Goal: Task Accomplishment & Management: Use online tool/utility

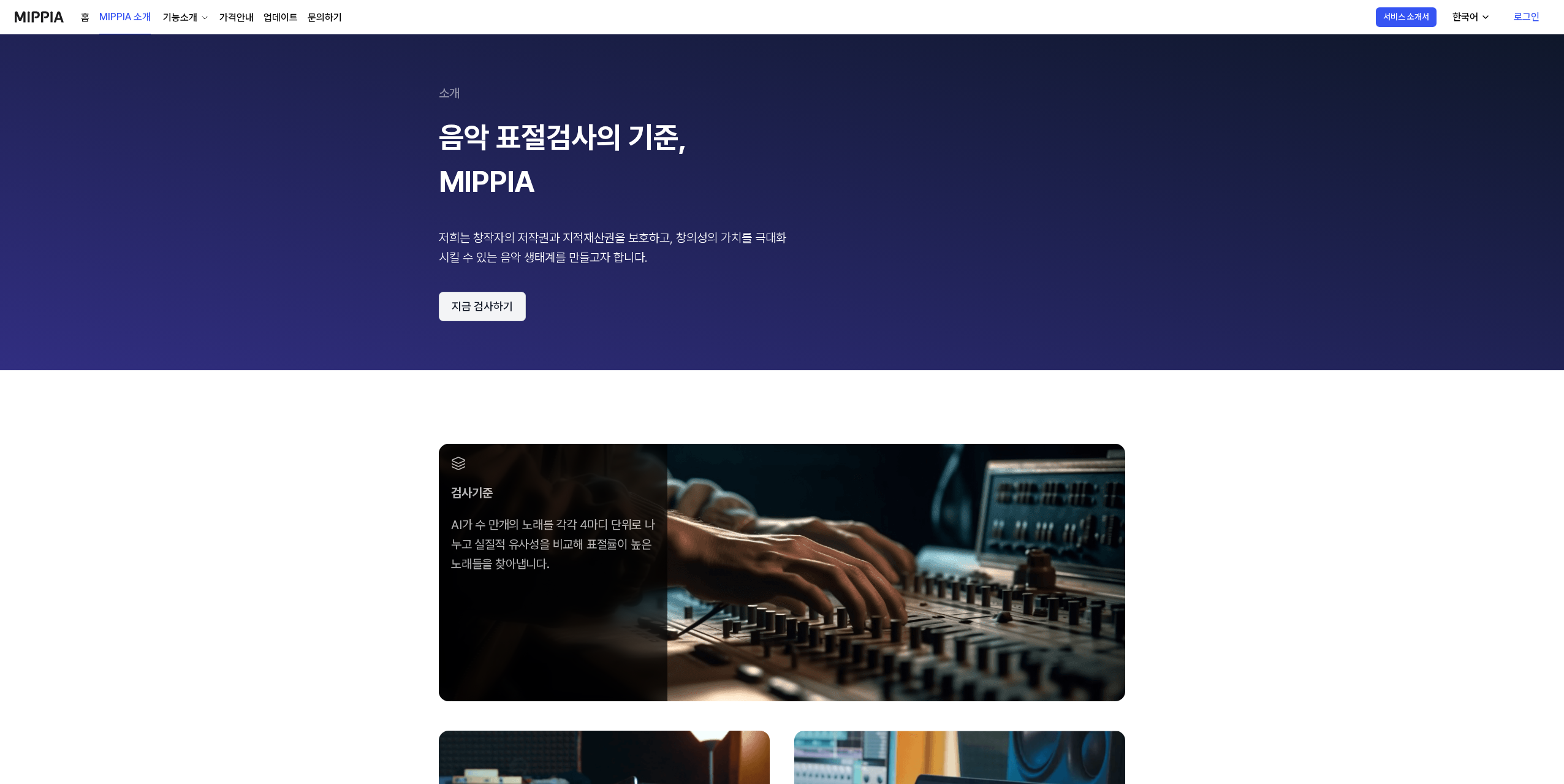
click at [495, 310] on button "지금 검사하기" at bounding box center [482, 307] width 87 height 30
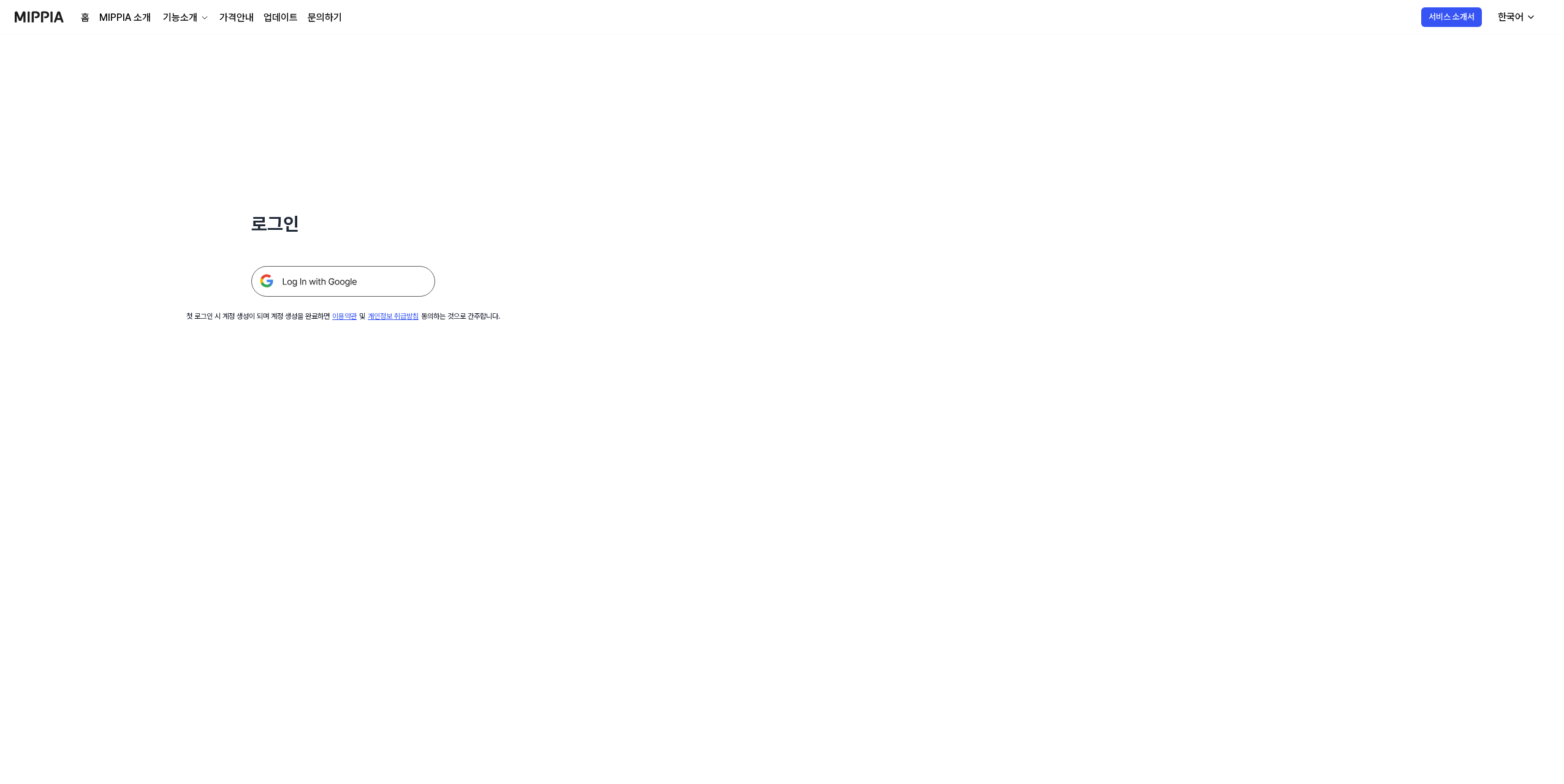
click at [377, 285] on img at bounding box center [344, 281] width 184 height 31
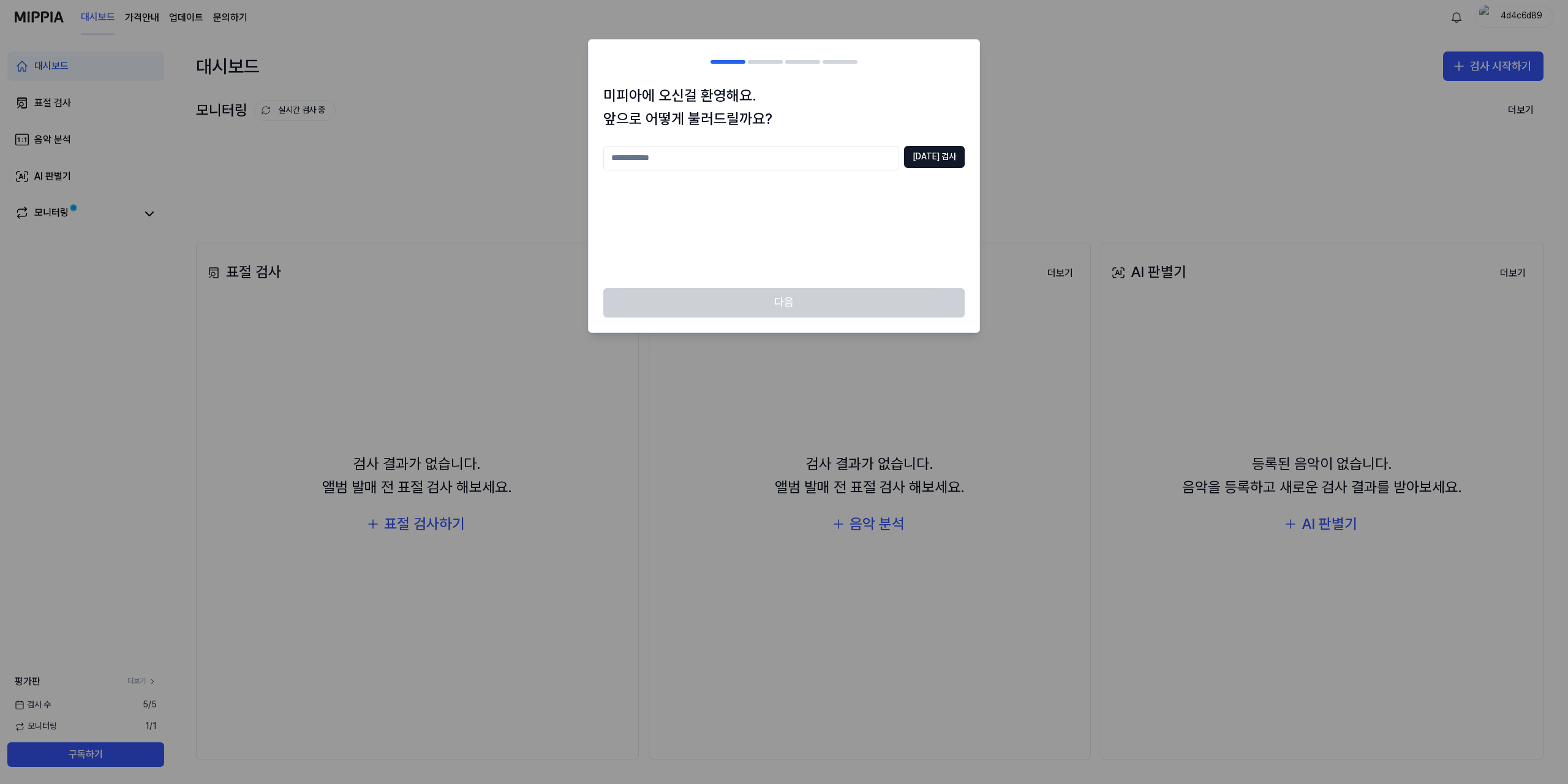
click at [791, 153] on input "text" at bounding box center [751, 157] width 296 height 25
type input "*"
type input "***"
click at [952, 142] on div "미피아에 오신걸 환영해요. 앞으로 어떻게 불러드릴까요? *** [DATE] 검사" at bounding box center [784, 186] width 391 height 204
click at [948, 151] on button "[DATE] 검사" at bounding box center [933, 156] width 60 height 22
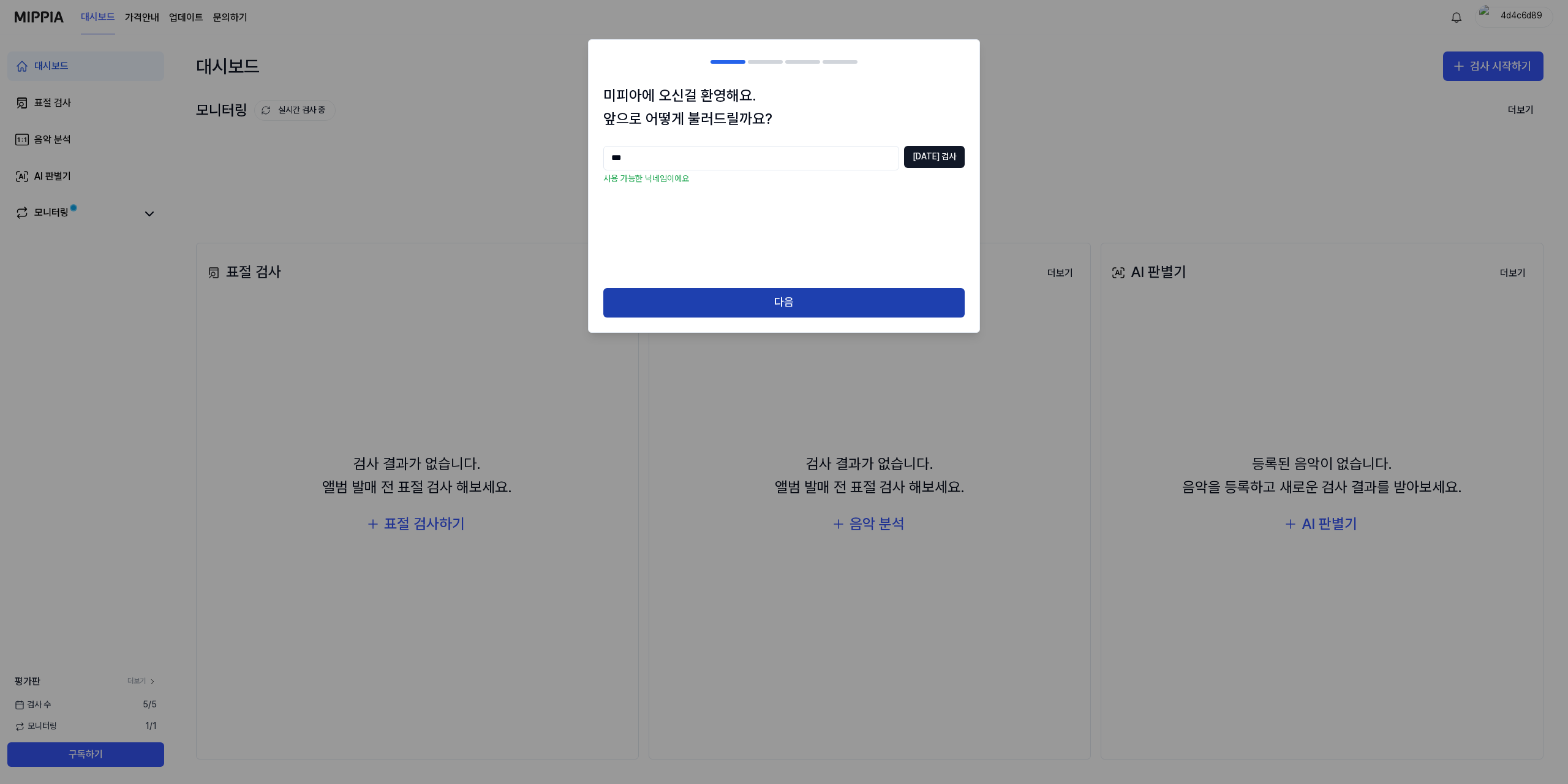
click at [772, 313] on button "다음" at bounding box center [784, 303] width 361 height 30
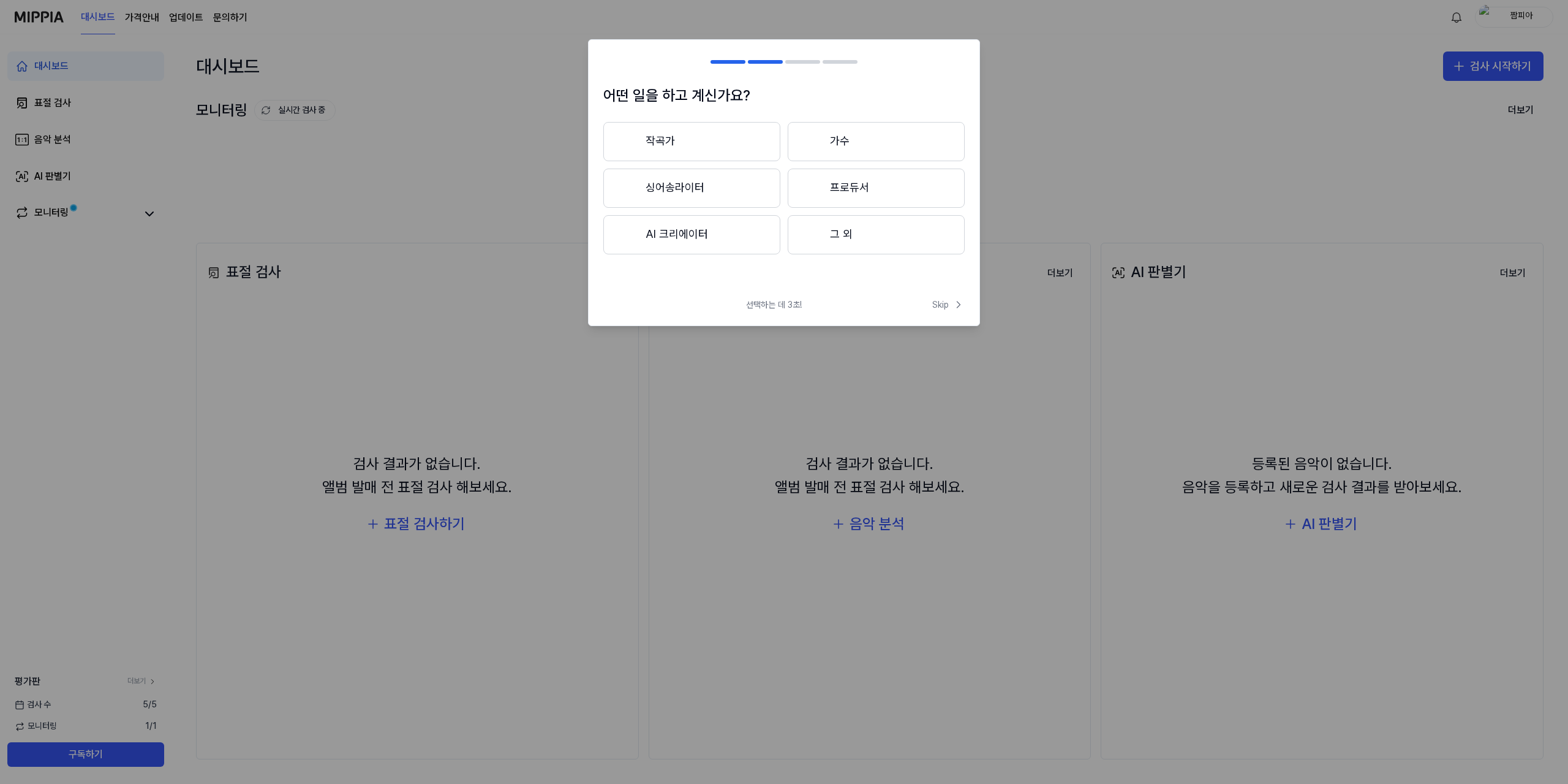
click at [865, 241] on button "그 외" at bounding box center [876, 235] width 177 height 40
click at [702, 194] on button "3년 이하" at bounding box center [692, 188] width 177 height 41
click at [715, 248] on button "그 외" at bounding box center [692, 240] width 176 height 40
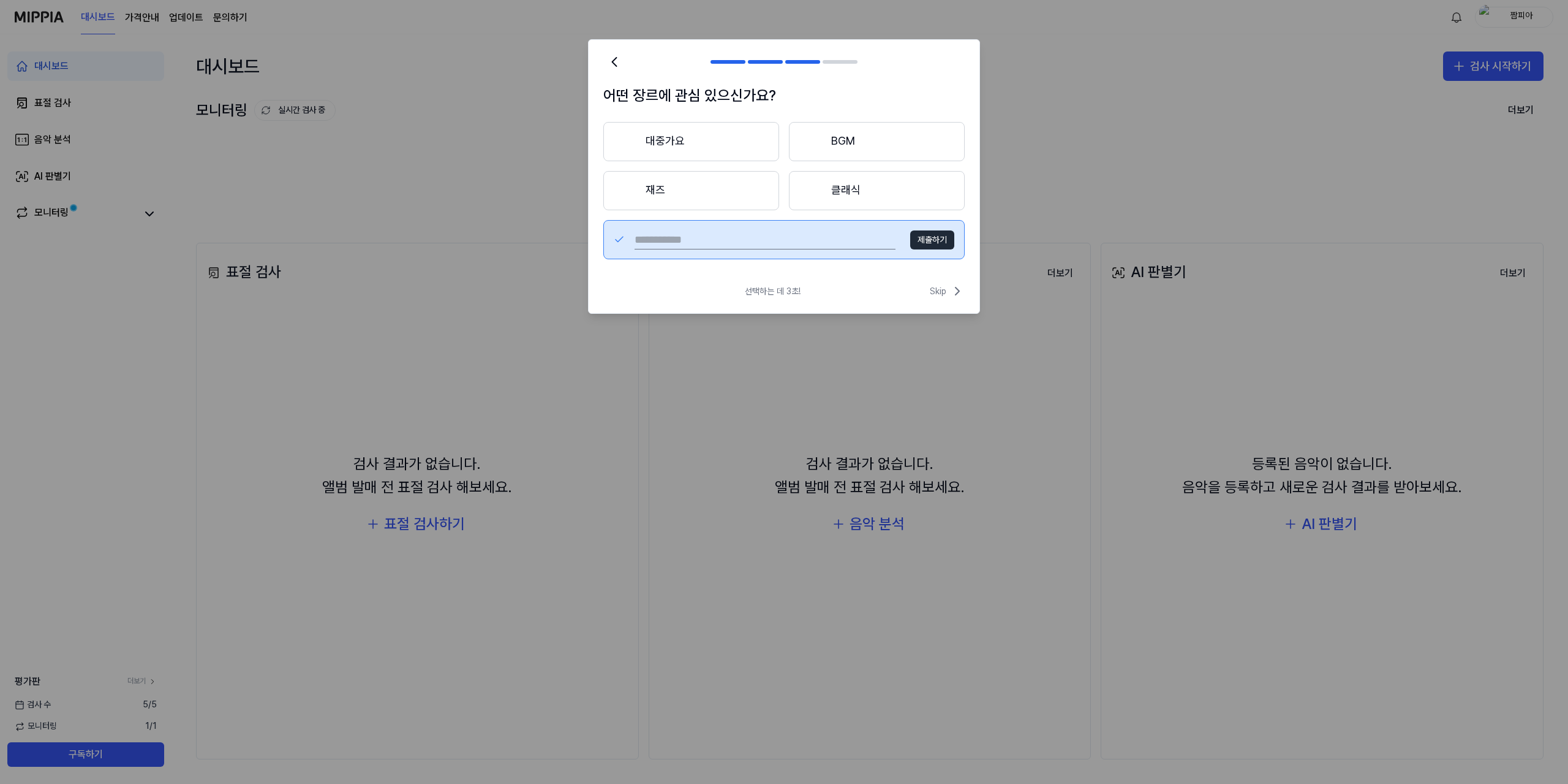
click at [703, 152] on button "대중가요" at bounding box center [692, 142] width 176 height 40
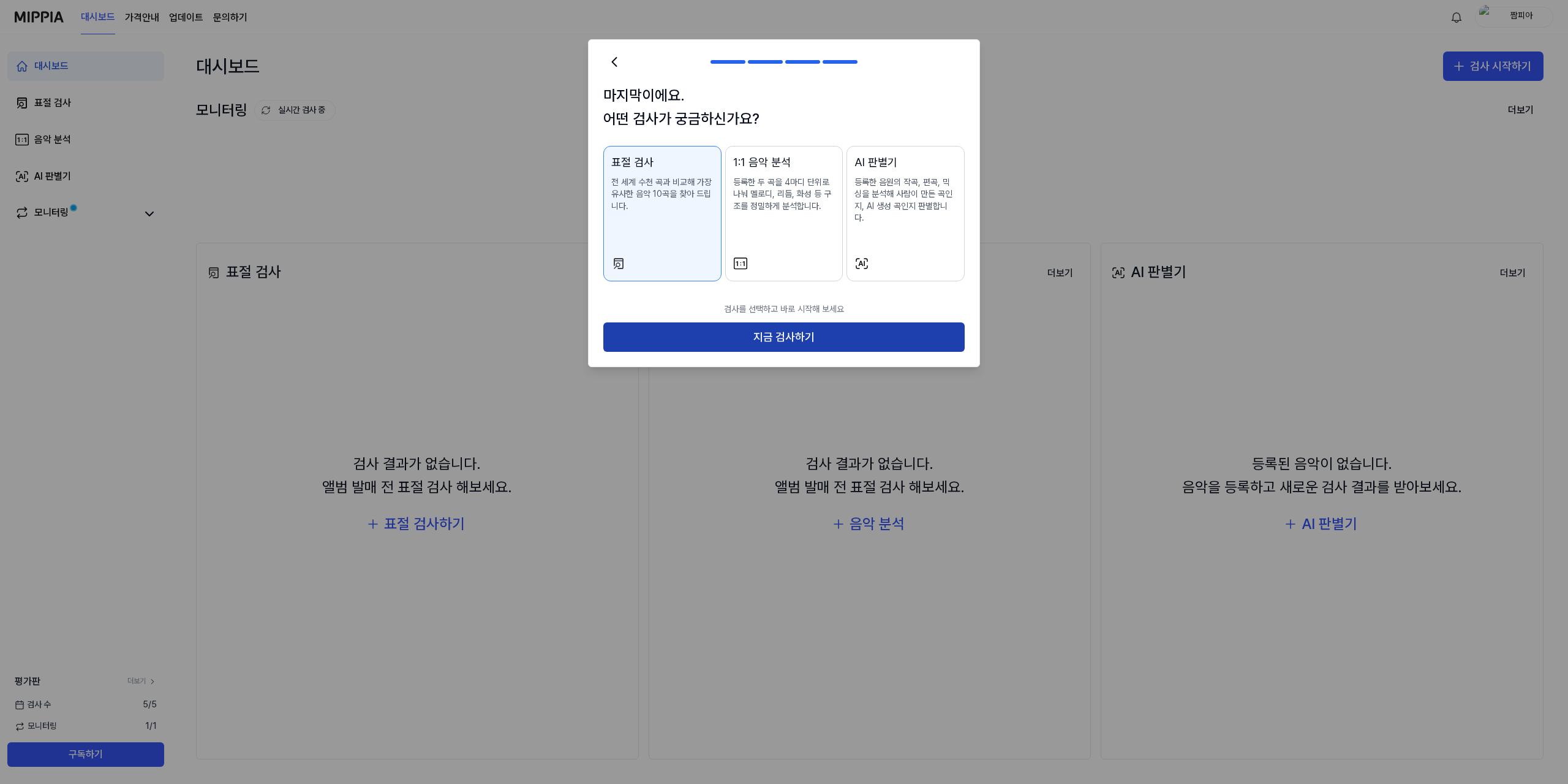
click at [778, 323] on button "지금 검사하기" at bounding box center [784, 338] width 361 height 30
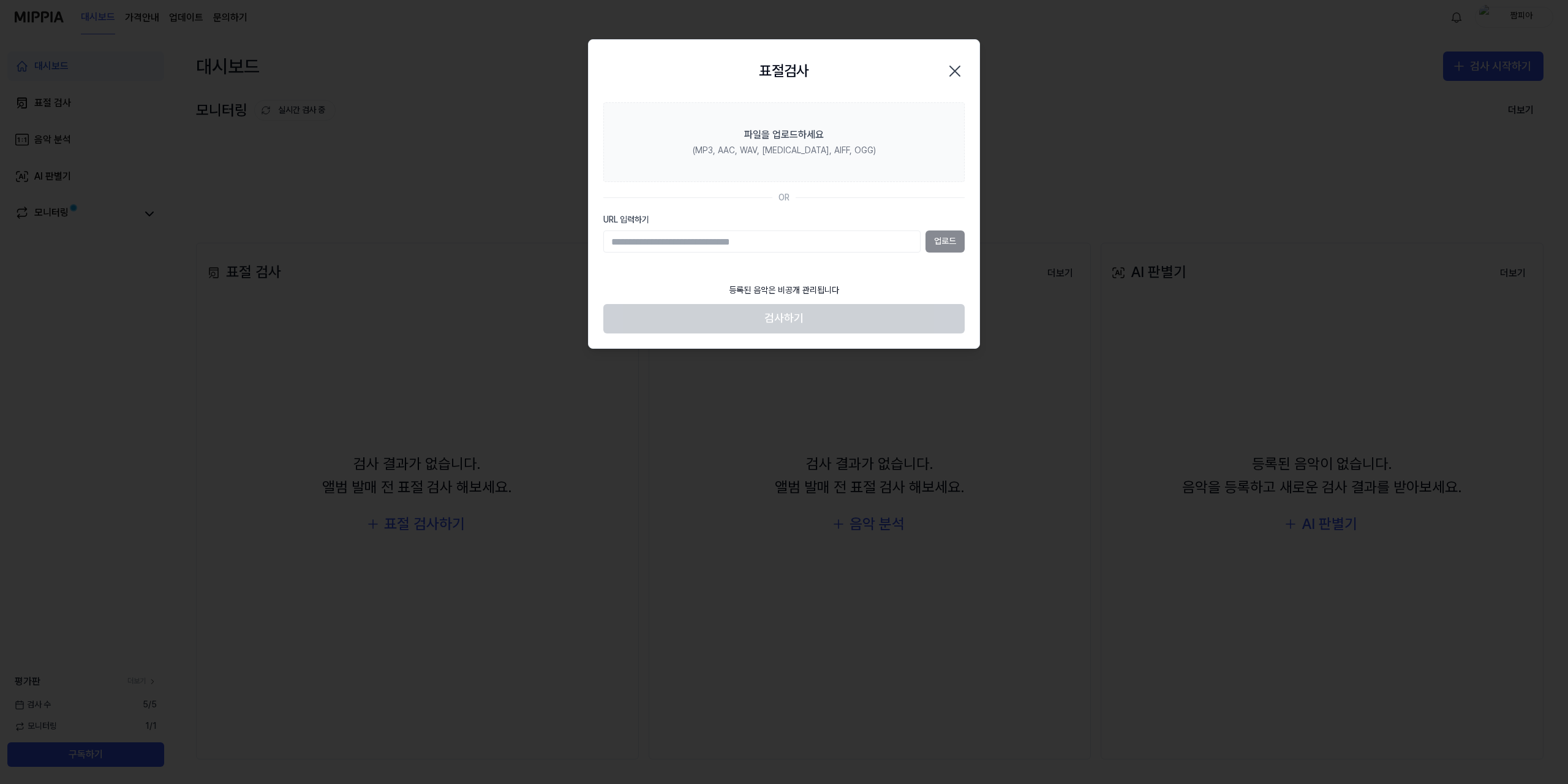
click at [501, 133] on div at bounding box center [784, 392] width 1568 height 784
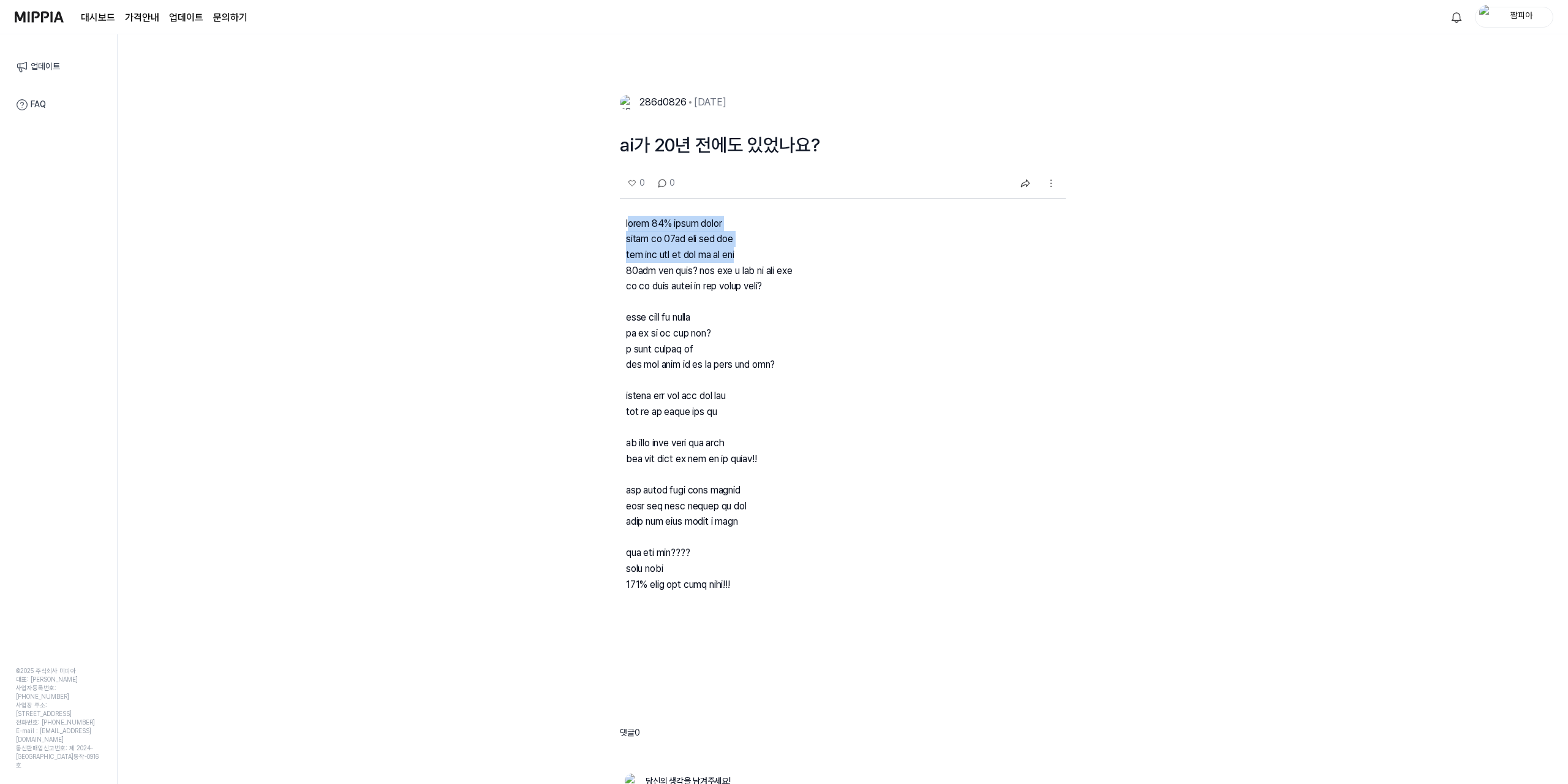
drag, startPoint x: 629, startPoint y: 225, endPoint x: 671, endPoint y: 244, distance: 46.1
click at [880, 248] on p at bounding box center [842, 414] width 446 height 430
click at [633, 242] on p at bounding box center [842, 414] width 446 height 430
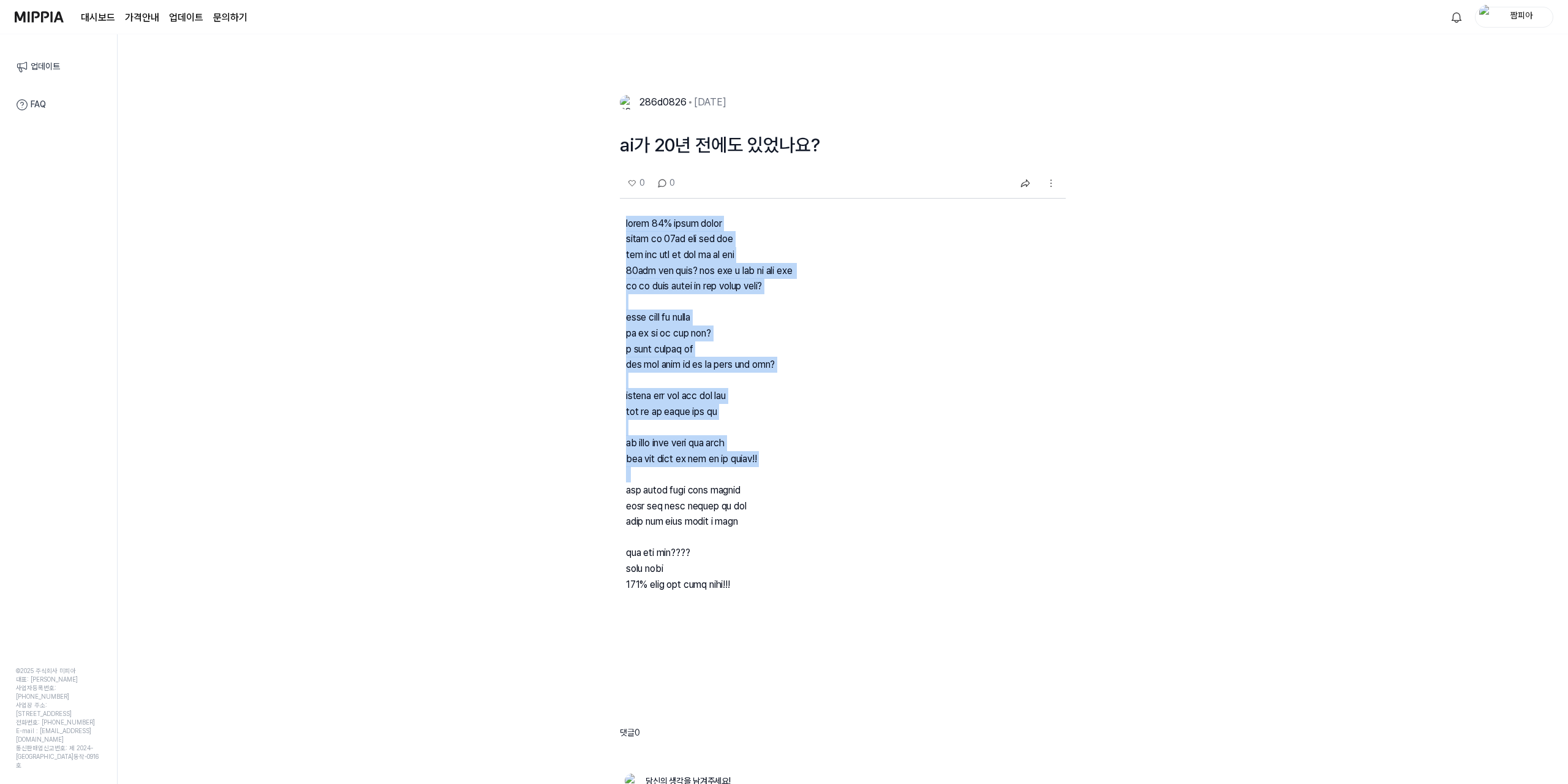
drag, startPoint x: 614, startPoint y: 224, endPoint x: 606, endPoint y: 491, distance: 267.1
click at [606, 491] on div "286d0826 2025.04.10. ai가 20년 전에도 있었나요? 0 0 댓글 0 당신의 생각을 남겨주세요! 더 많은 포스트 보기 뭔닉네임…" at bounding box center [842, 457] width 1450 height 749
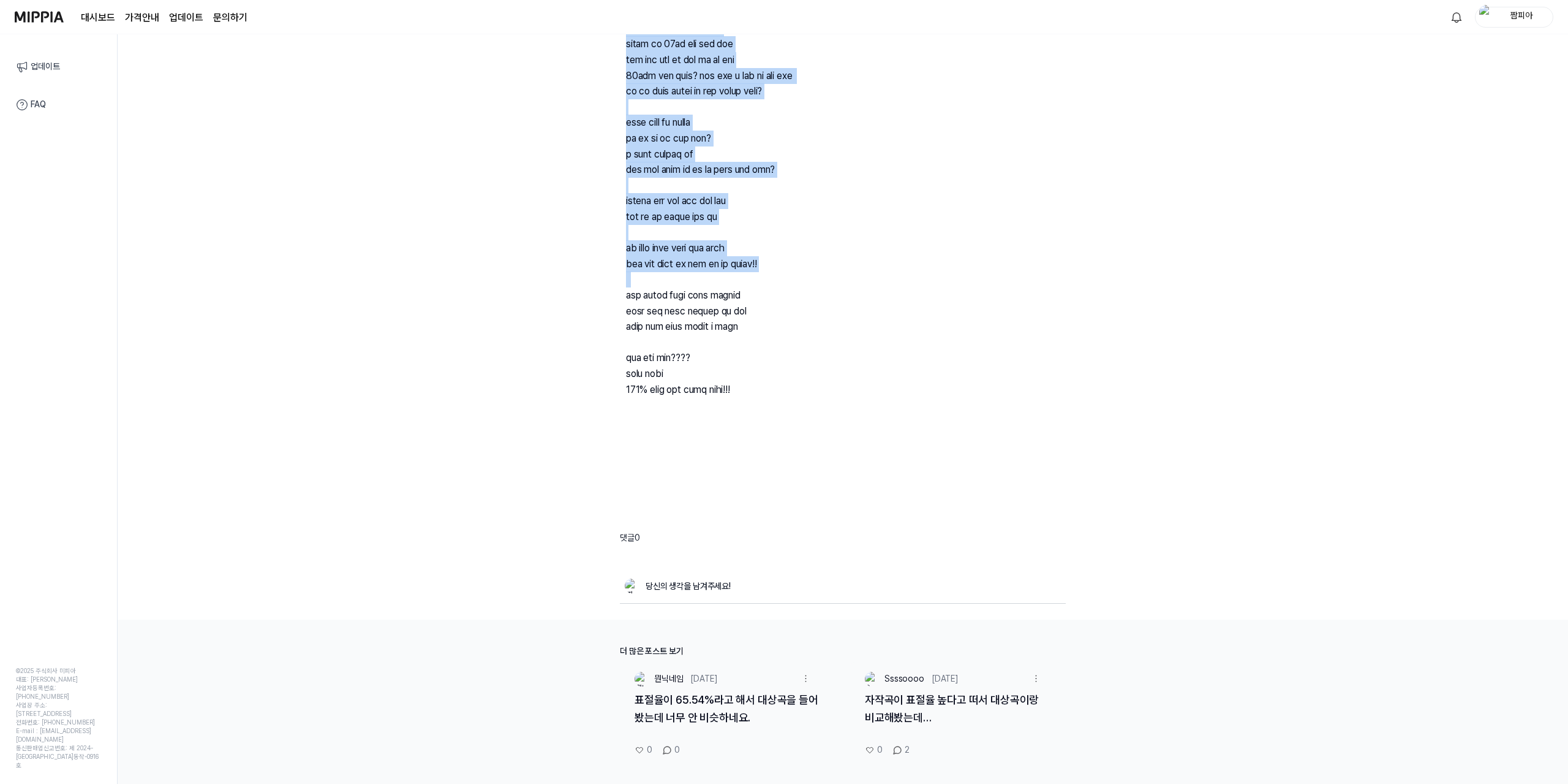
scroll to position [245, 0]
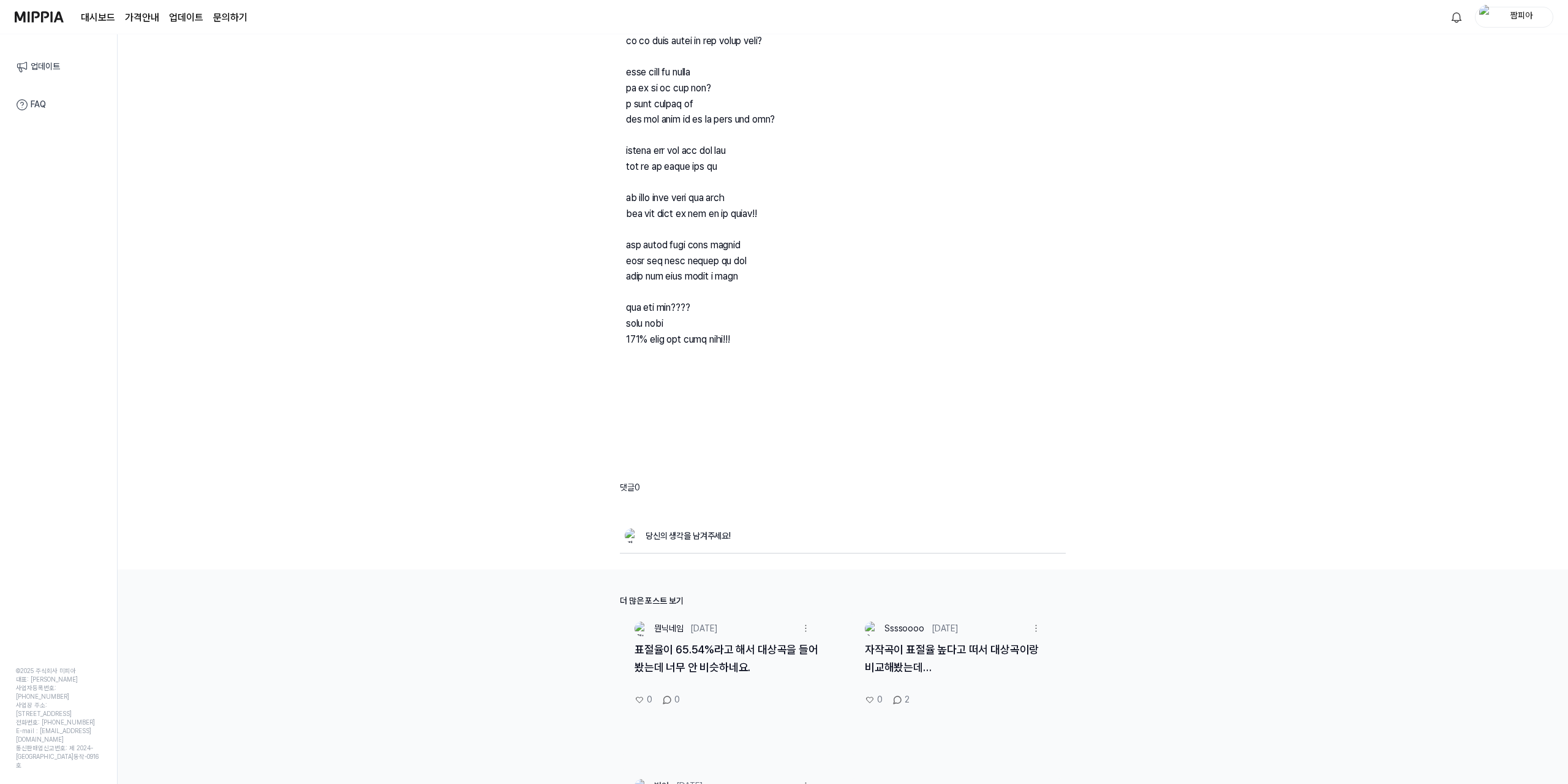
click at [791, 413] on div "286d0826 2025.04.10. ai가 20년 전에도 있었나요? 0 0 댓글 0 당신의 생각을 남겨주세요!" at bounding box center [842, 196] width 446 height 716
